Goal: Transaction & Acquisition: Purchase product/service

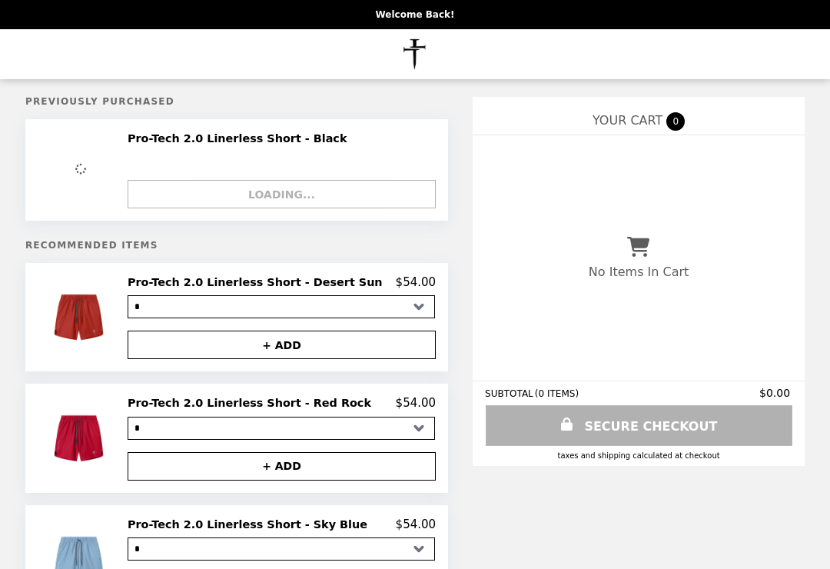
select select "*"
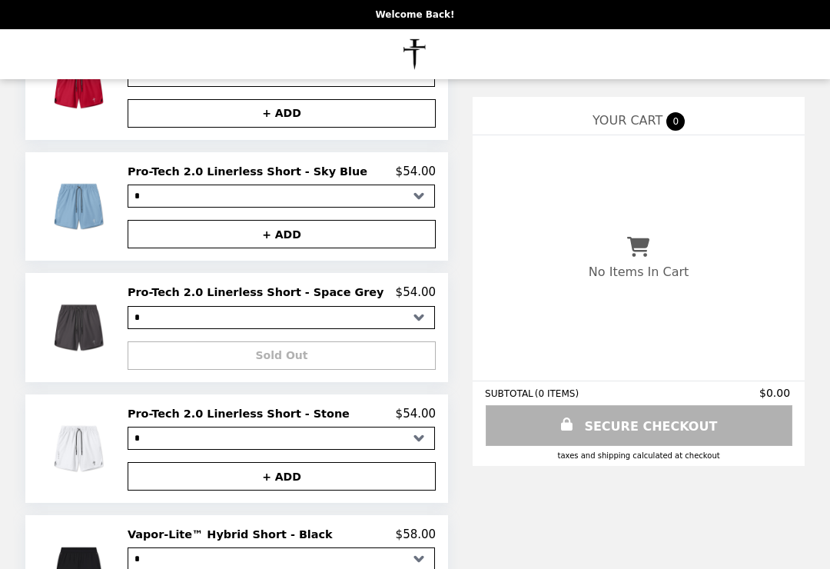
scroll to position [350, 0]
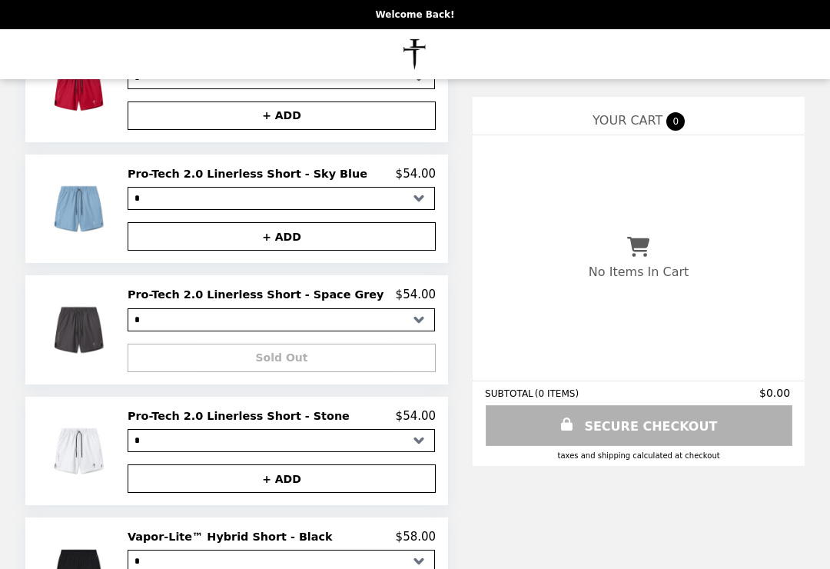
click at [70, 236] on img at bounding box center [80, 209] width 71 height 84
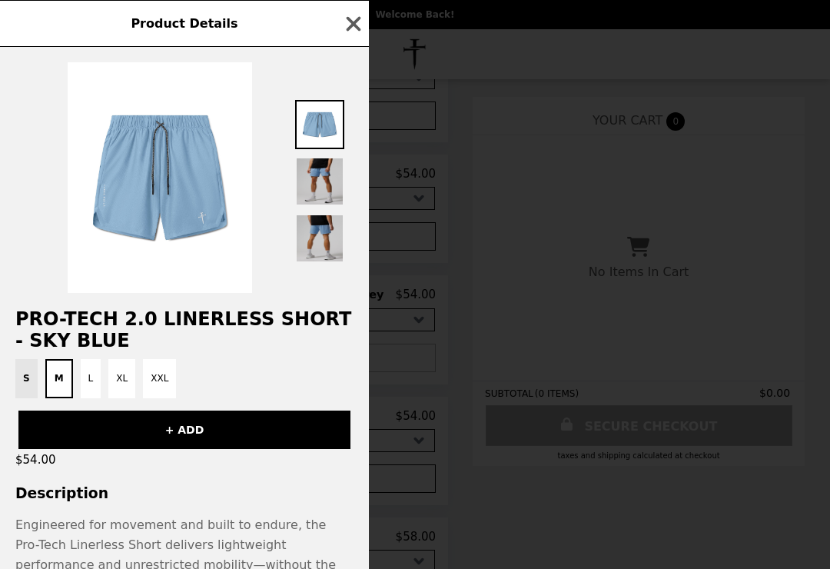
click at [316, 178] on img at bounding box center [319, 181] width 49 height 49
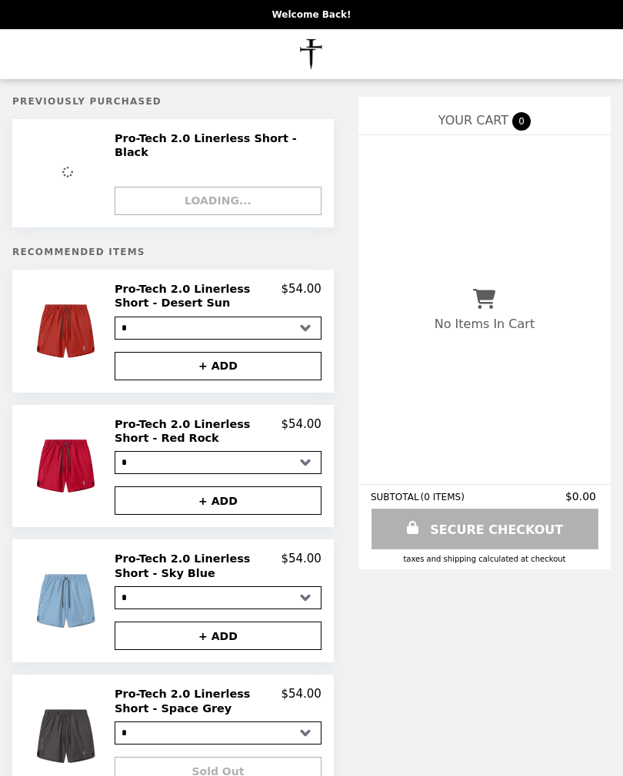
select select "*"
